Goal: Share content

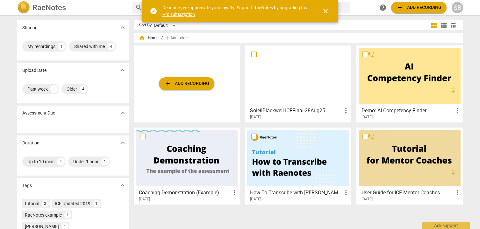
click at [330, 111] on h3 "SoleilBlackwell-ICFFinal-28Aug25" at bounding box center [296, 111] width 92 height 8
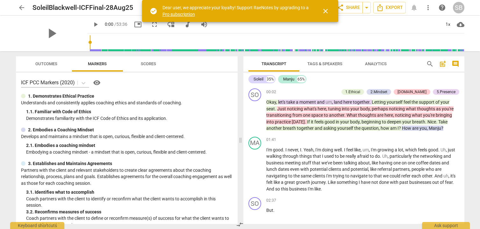
click at [325, 11] on span "close" at bounding box center [326, 11] width 8 height 8
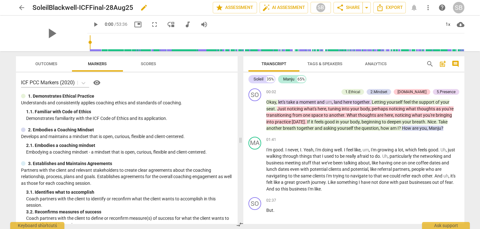
click at [144, 10] on span "edit" at bounding box center [144, 8] width 8 height 8
click at [141, 9] on input "SoleilBlackwell-ICFFinal-28Aug25" at bounding box center [109, 8] width 152 height 12
drag, startPoint x: 126, startPoint y: 8, endPoint x: 28, endPoint y: 5, distance: 98.5
click at [28, 5] on div "arrow_back SoleilBlackwell-ICFFinal-28Aug25 done clear star Assessment auto_fix…" at bounding box center [240, 8] width 449 height 12
paste input "S6-"
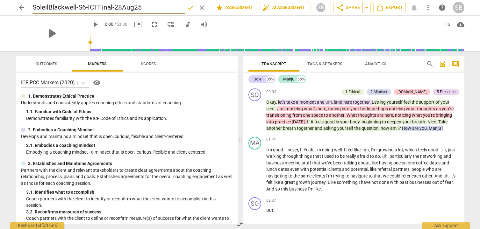
type input "SoleilBlackwell-S6-ICFFinal-28Aug25"
click at [188, 9] on span "done" at bounding box center [191, 8] width 8 height 8
click at [349, 7] on span "share Share" at bounding box center [349, 8] width 24 height 8
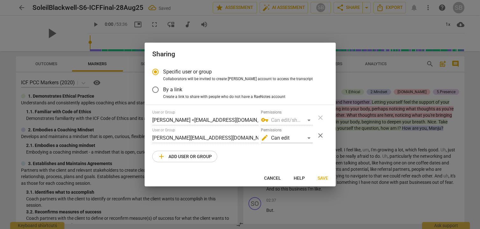
click at [162, 157] on span "add" at bounding box center [162, 157] width 8 height 8
radio input "false"
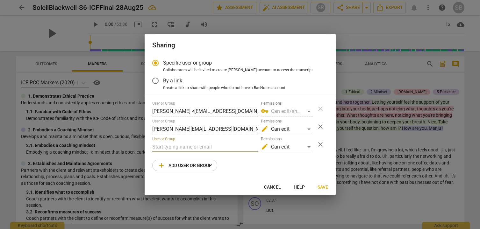
click at [168, 145] on input "text" at bounding box center [205, 147] width 106 height 10
paste input "[EMAIL_ADDRESS][DOMAIN_NAME]"
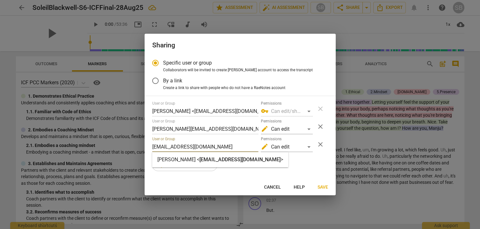
type input "[EMAIL_ADDRESS][DOMAIN_NAME]"
click at [309, 173] on div "Specific user or group Collaborators will be invited to create RaeNotes account…" at bounding box center [240, 117] width 191 height 124
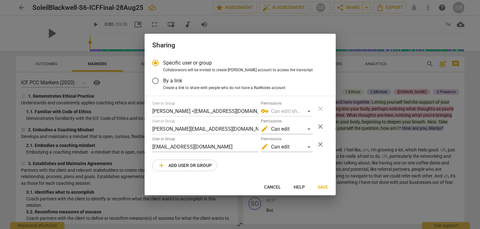
click at [324, 187] on span "Save" at bounding box center [323, 188] width 11 height 6
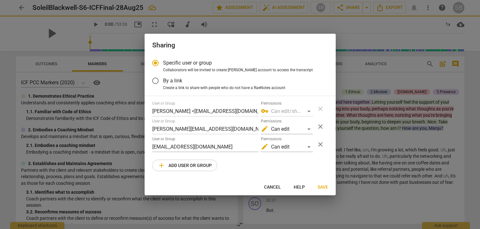
radio input "false"
type input "[PERSON_NAME] <[EMAIL_ADDRESS][DOMAIN_NAME]>"
